Goal: Register for event/course

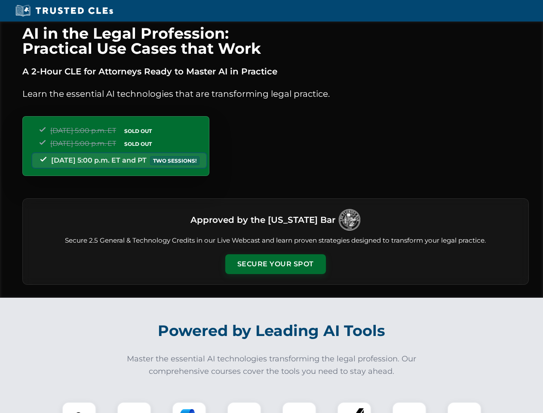
click at [275, 264] on button "Secure Your Spot" at bounding box center [275, 264] width 101 height 20
click at [79, 407] on img at bounding box center [79, 418] width 25 height 25
click at [134, 407] on div at bounding box center [134, 418] width 34 height 34
click at [189, 407] on div at bounding box center [189, 418] width 34 height 34
click at [244, 407] on img at bounding box center [244, 418] width 24 height 24
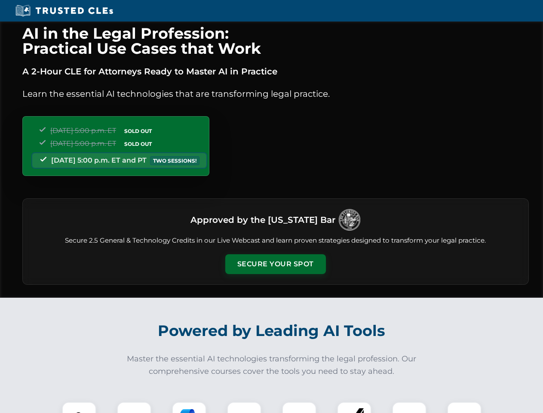
click at [299, 407] on div at bounding box center [299, 418] width 34 height 34
